Goal: Navigation & Orientation: Understand site structure

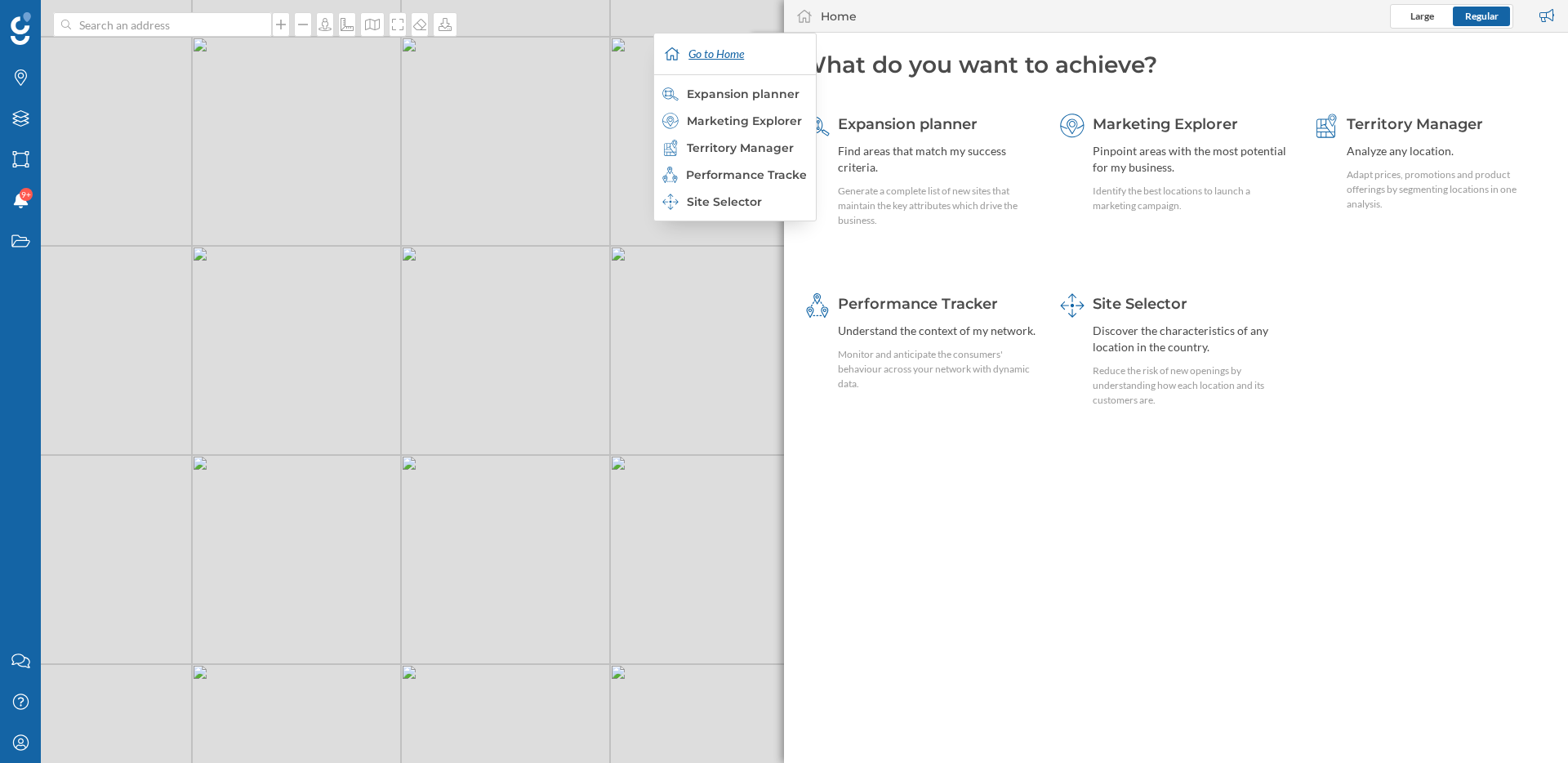
click at [711, 50] on div "Go to Home" at bounding box center [734, 54] width 154 height 41
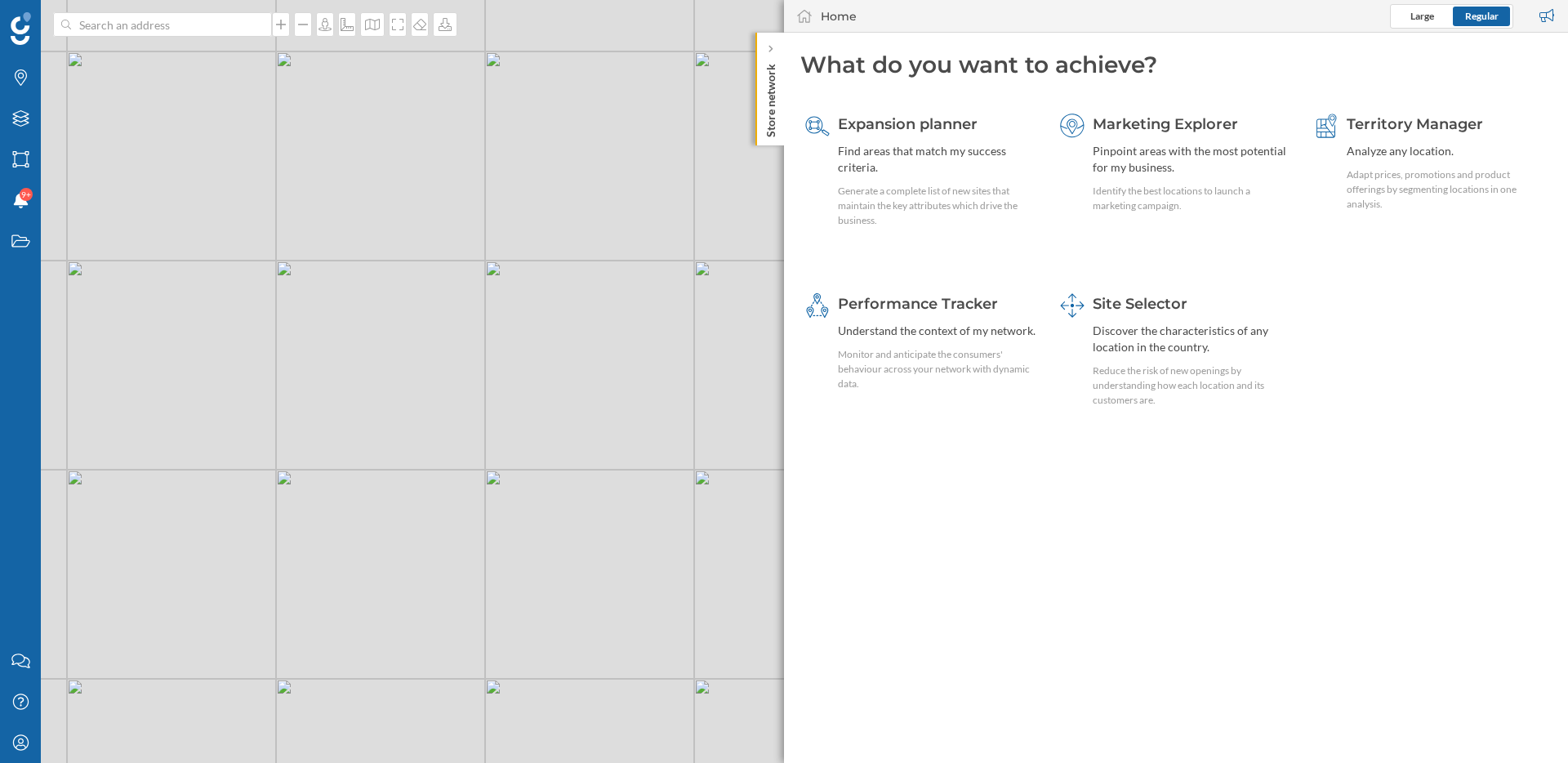
drag, startPoint x: 640, startPoint y: 464, endPoint x: 514, endPoint y: 478, distance: 126.8
click at [514, 478] on div "© Mapbox © OpenStreetMap Improve this map" at bounding box center [784, 382] width 1568 height 763
drag, startPoint x: 461, startPoint y: 493, endPoint x: 548, endPoint y: 161, distance: 343.2
click at [547, 166] on div "© Mapbox © OpenStreetMap Improve this map" at bounding box center [784, 382] width 1568 height 763
drag, startPoint x: 335, startPoint y: 358, endPoint x: 442, endPoint y: 328, distance: 111.1
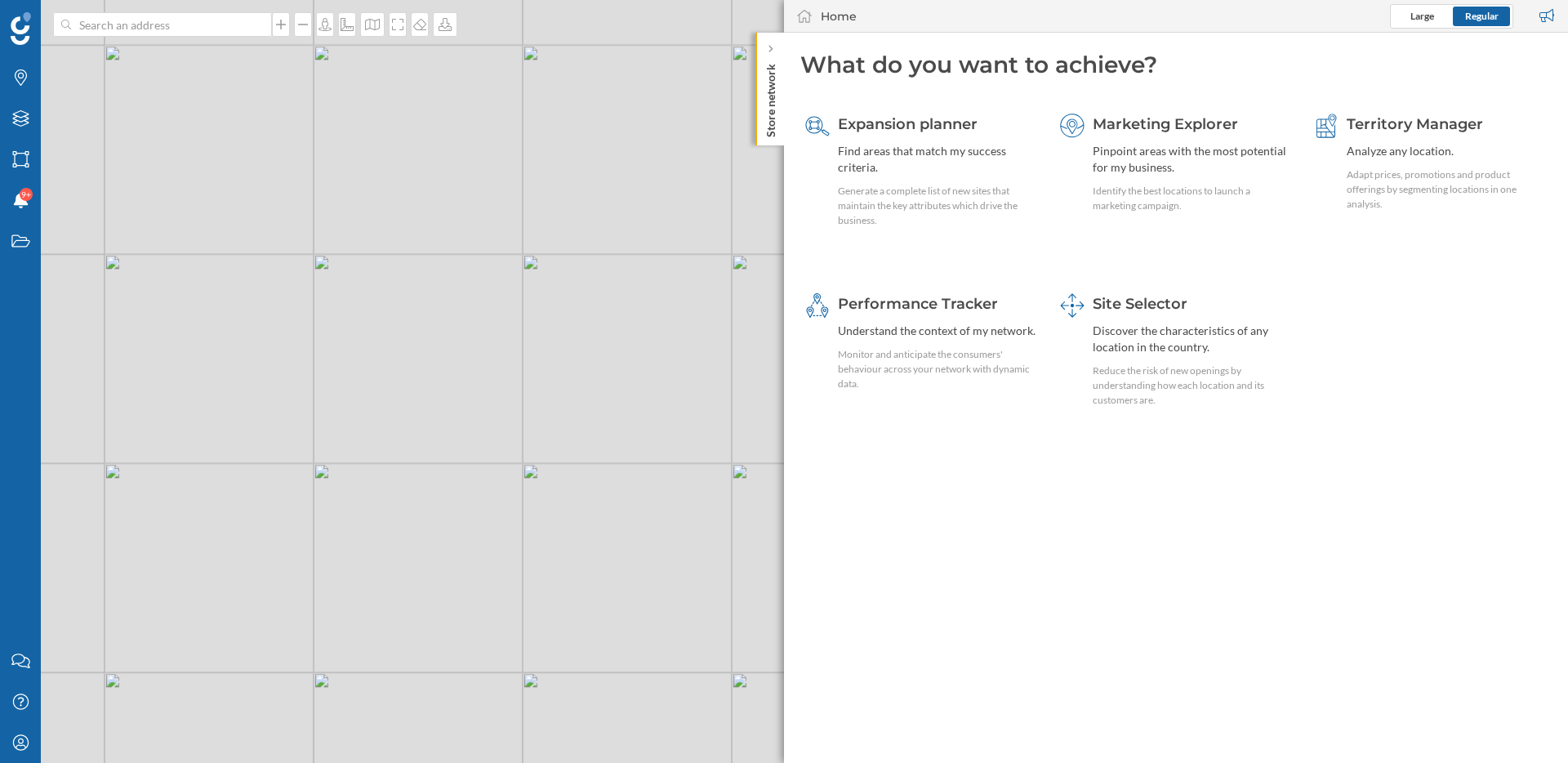
click at [442, 328] on div "© Mapbox © OpenStreetMap Improve this map" at bounding box center [784, 382] width 1568 height 763
drag, startPoint x: 442, startPoint y: 328, endPoint x: 503, endPoint y: 388, distance: 85.6
click at [503, 388] on div "© Mapbox © OpenStreetMap Improve this map" at bounding box center [784, 382] width 1568 height 763
drag, startPoint x: 520, startPoint y: 222, endPoint x: 389, endPoint y: 364, distance: 193.2
click at [389, 364] on div "© Mapbox © OpenStreetMap Improve this map" at bounding box center [784, 382] width 1568 height 763
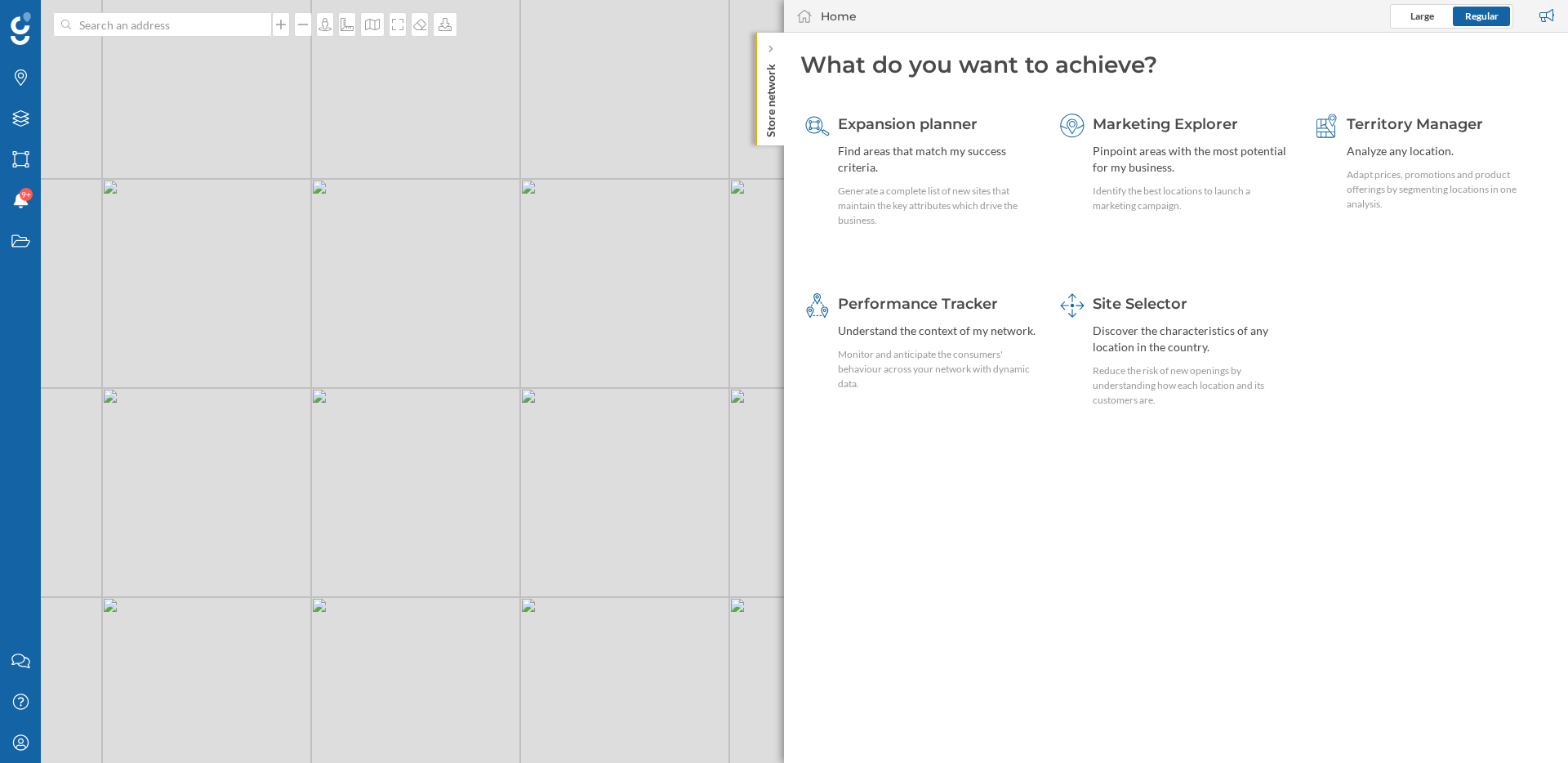
drag, startPoint x: 404, startPoint y: 312, endPoint x: 560, endPoint y: 324, distance: 156.5
click at [560, 324] on div "© Mapbox © OpenStreetMap Improve this map" at bounding box center [784, 382] width 1568 height 763
drag, startPoint x: 604, startPoint y: 251, endPoint x: 615, endPoint y: 305, distance: 55.1
click at [615, 305] on div "© Mapbox © OpenStreetMap Improve this map" at bounding box center [784, 382] width 1568 height 763
drag, startPoint x: 619, startPoint y: 475, endPoint x: 600, endPoint y: 445, distance: 35.5
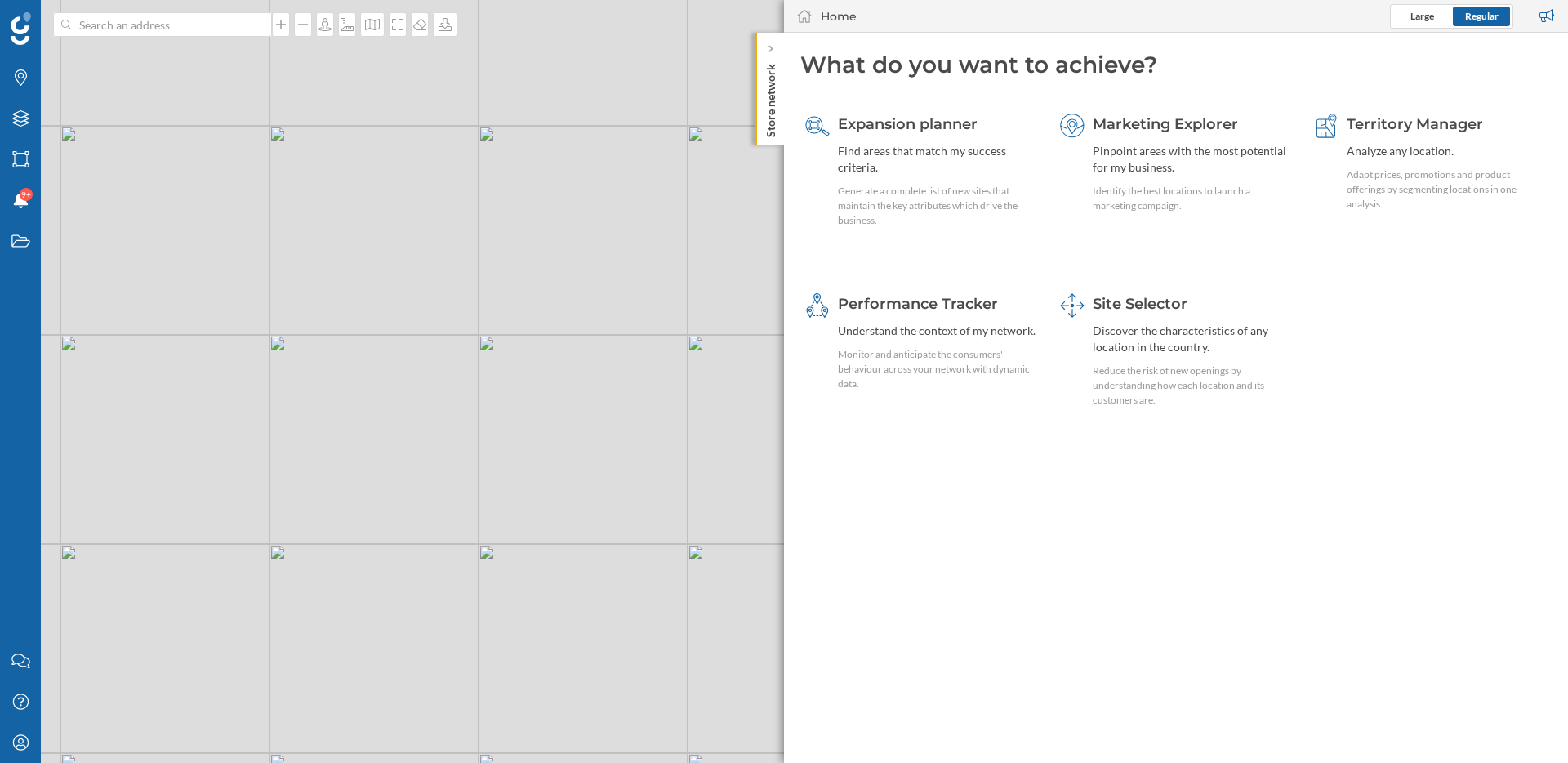
click at [600, 445] on div "© Mapbox © OpenStreetMap Improve this map" at bounding box center [784, 382] width 1568 height 763
drag, startPoint x: 541, startPoint y: 404, endPoint x: 512, endPoint y: 402, distance: 29.1
click at [512, 402] on div "© Mapbox © OpenStreetMap Improve this map" at bounding box center [784, 382] width 1568 height 763
